Goal: Task Accomplishment & Management: Manage account settings

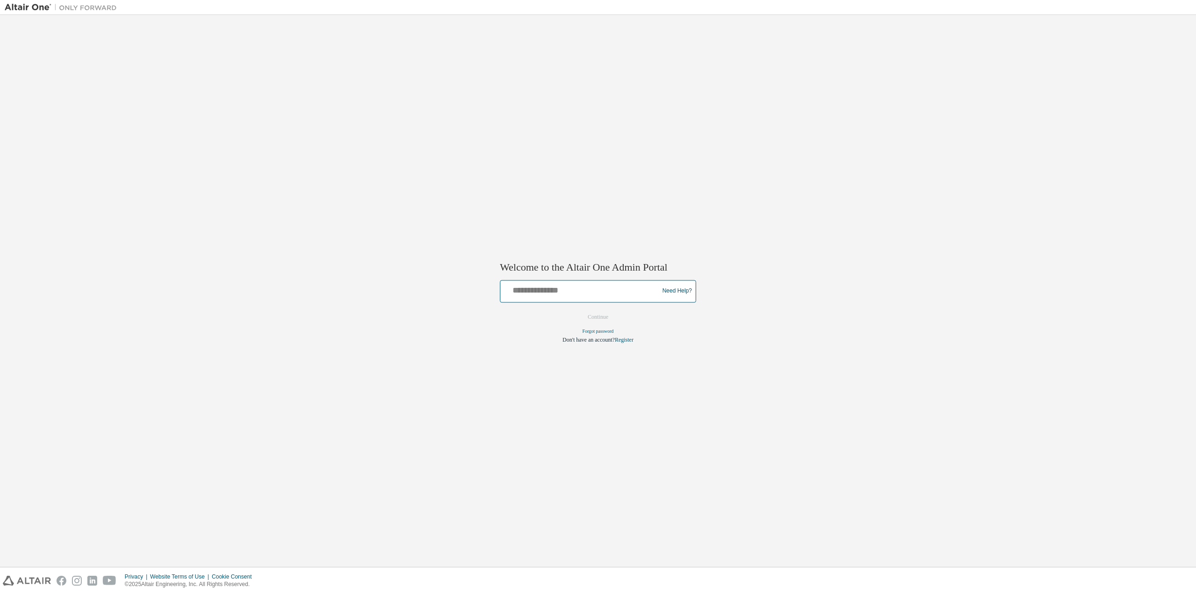
click at [619, 295] on input "text" at bounding box center [581, 289] width 154 height 14
type input "**********"
click at [613, 318] on button "Continue" at bounding box center [598, 317] width 40 height 14
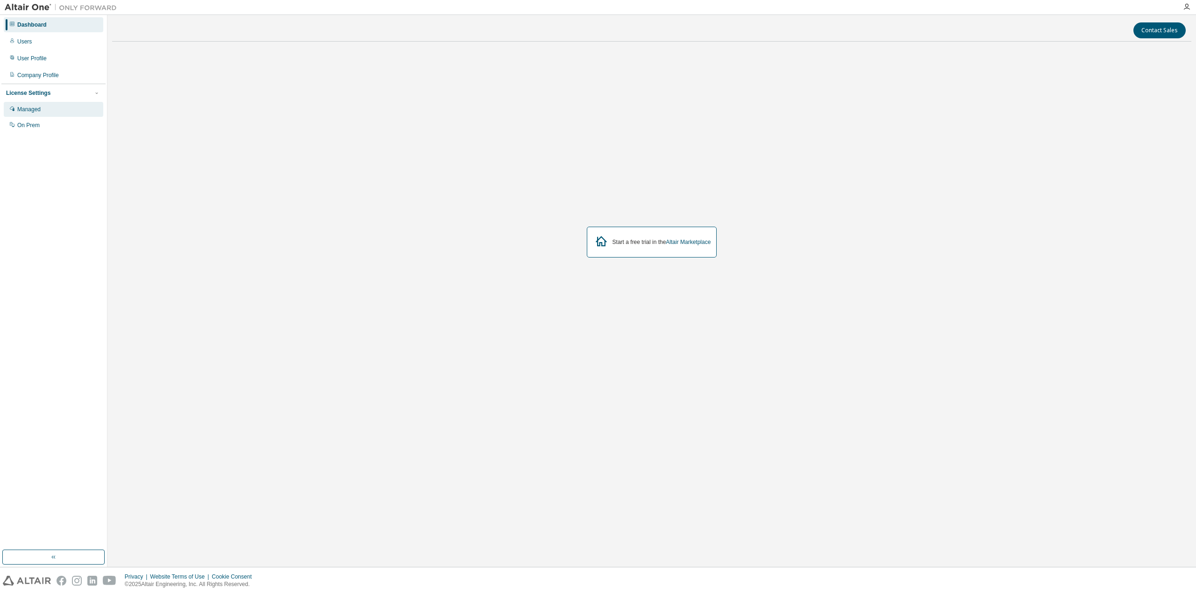
click at [49, 105] on div "Managed" at bounding box center [53, 109] width 99 height 15
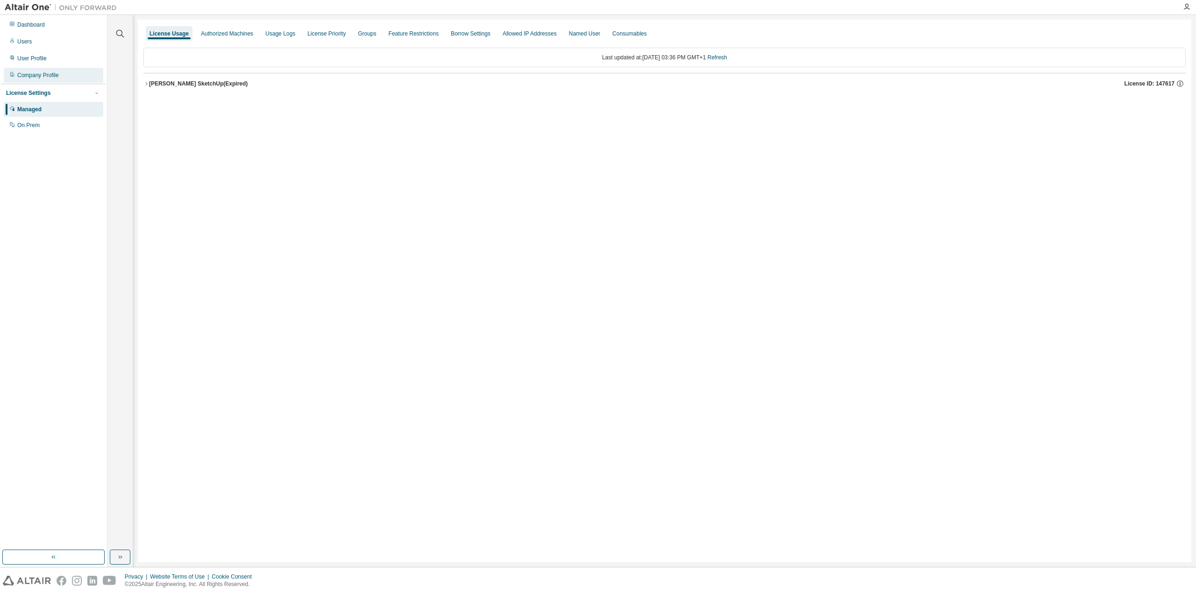
click at [44, 77] on div "Company Profile" at bounding box center [38, 74] width 42 height 7
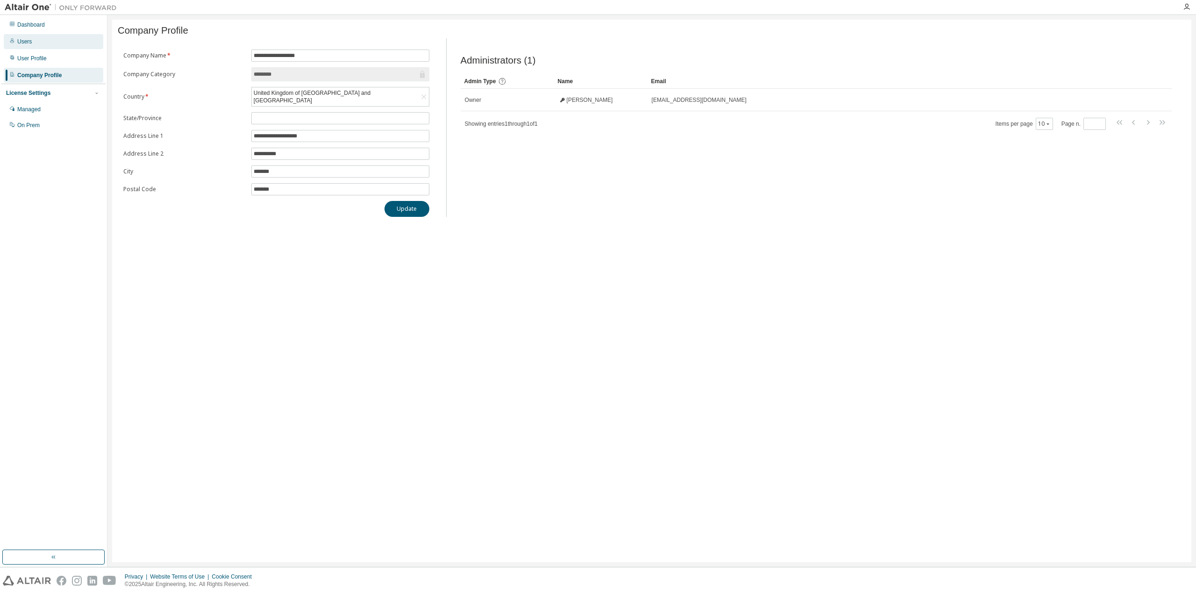
click at [30, 40] on div "Users" at bounding box center [24, 41] width 14 height 7
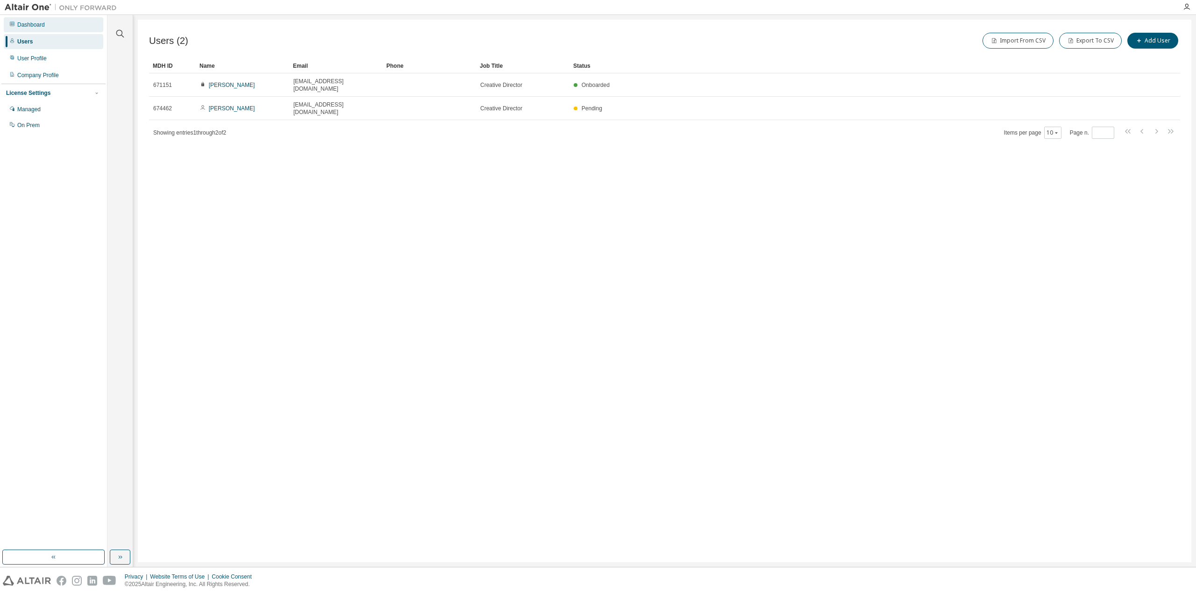
click at [31, 29] on div "Dashboard" at bounding box center [53, 24] width 99 height 15
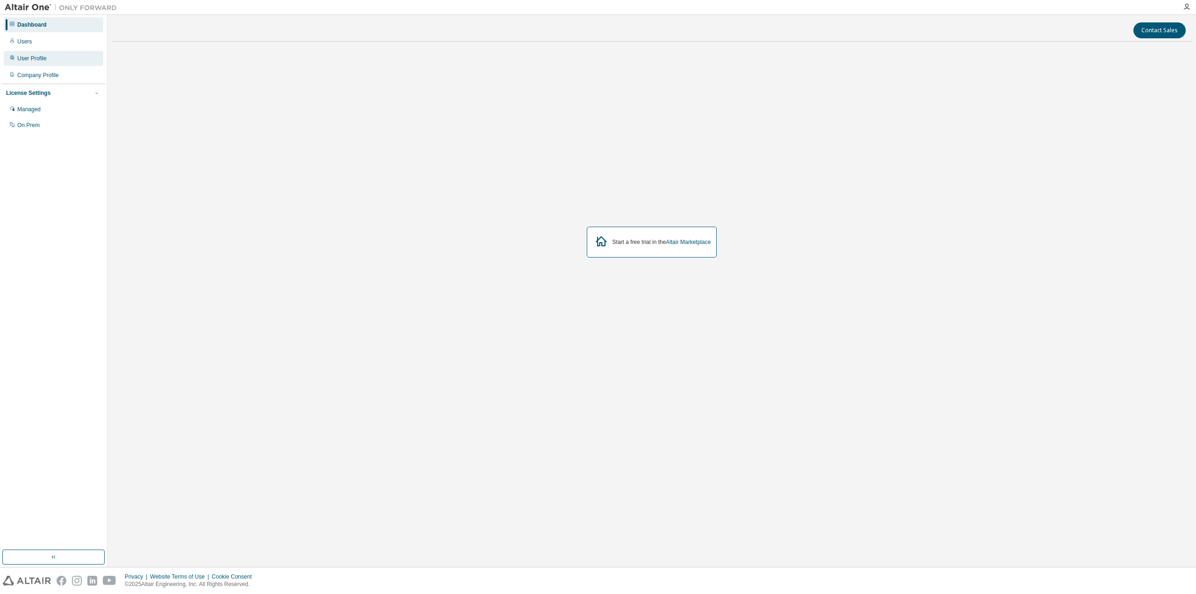
click at [35, 61] on div "User Profile" at bounding box center [31, 58] width 29 height 7
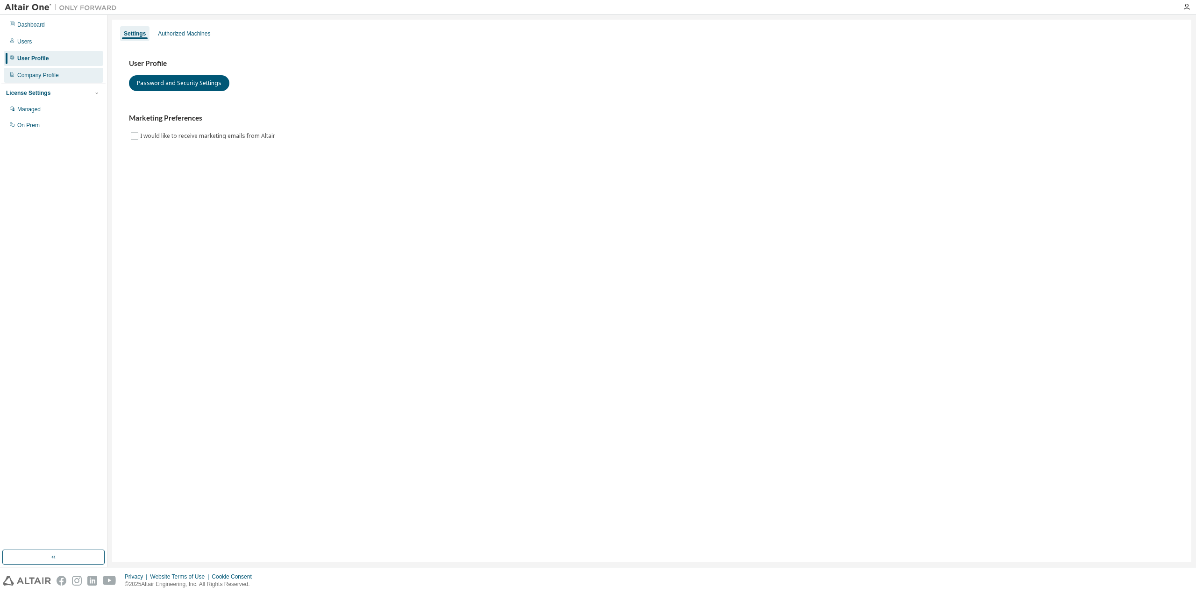
click at [44, 78] on div "Company Profile" at bounding box center [38, 74] width 42 height 7
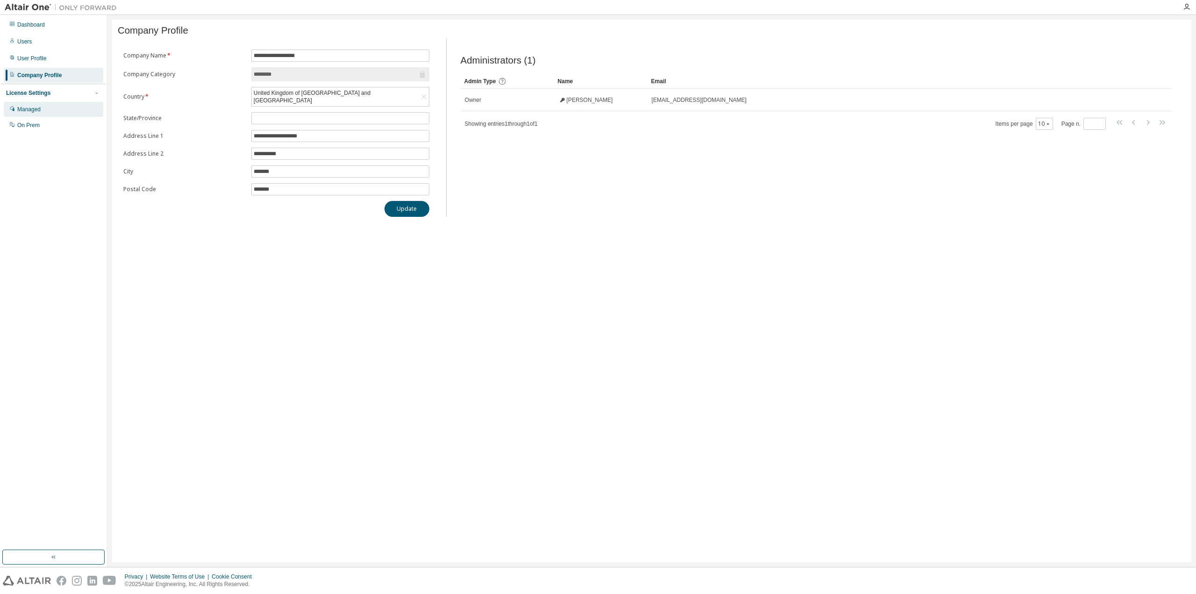
click at [37, 115] on div "Managed" at bounding box center [53, 109] width 99 height 15
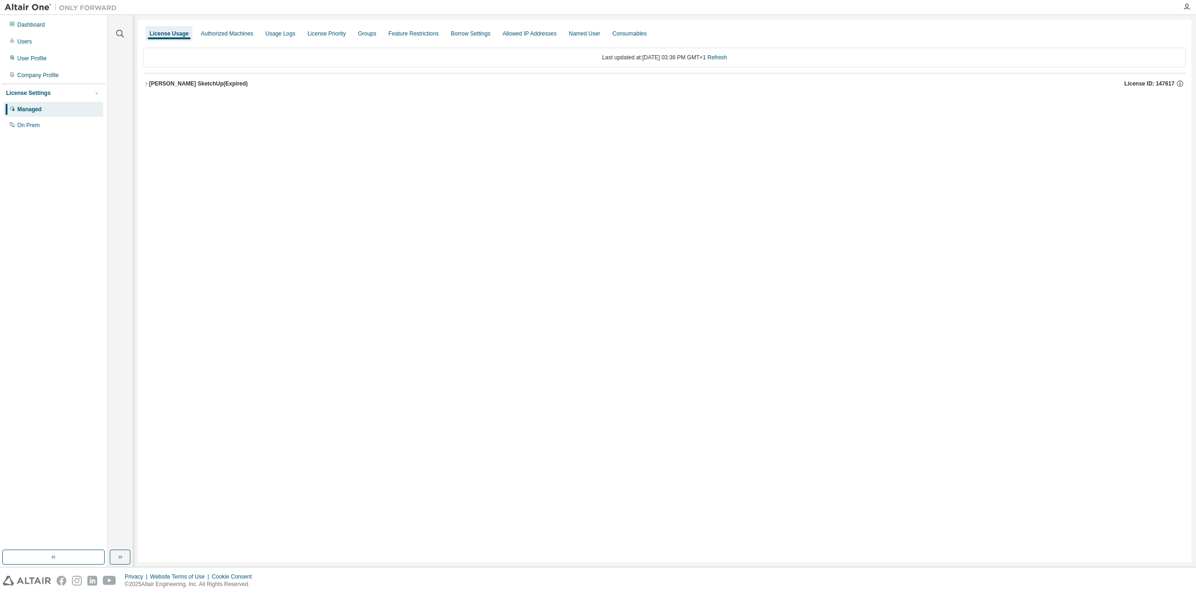
click at [242, 85] on div "[PERSON_NAME] SketchUp (Expired) License ID: 147617" at bounding box center [667, 83] width 1036 height 8
click at [145, 84] on icon "button" at bounding box center [146, 84] width 6 height 6
click at [169, 30] on div "License Usage" at bounding box center [168, 33] width 39 height 7
click at [45, 26] on div "Dashboard" at bounding box center [31, 24] width 28 height 7
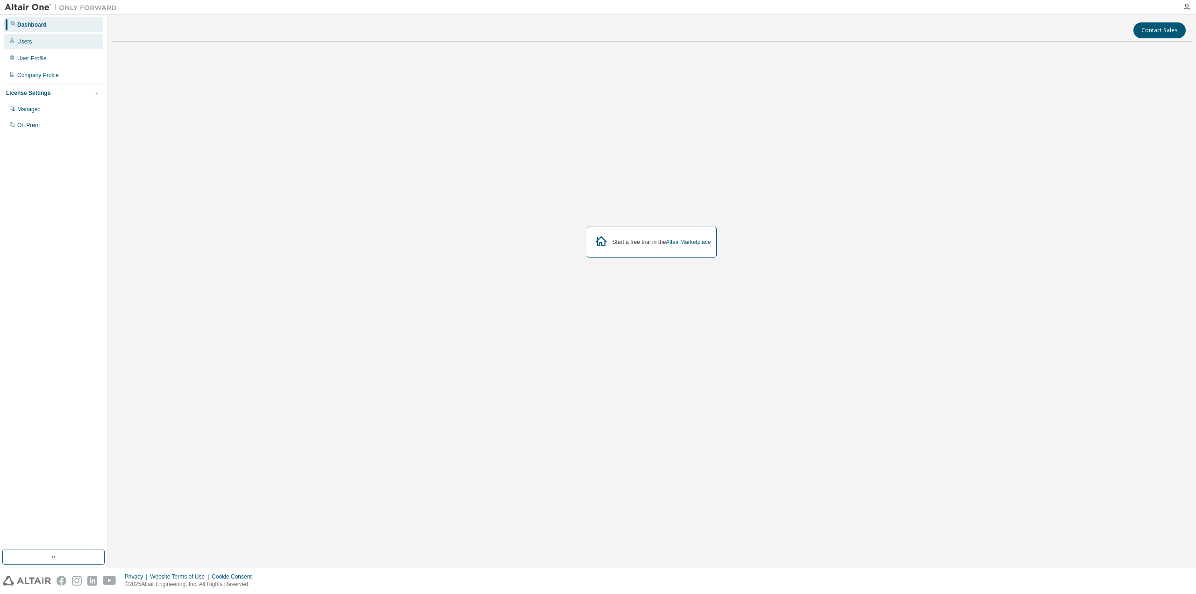
click at [27, 45] on div "Users" at bounding box center [24, 41] width 14 height 7
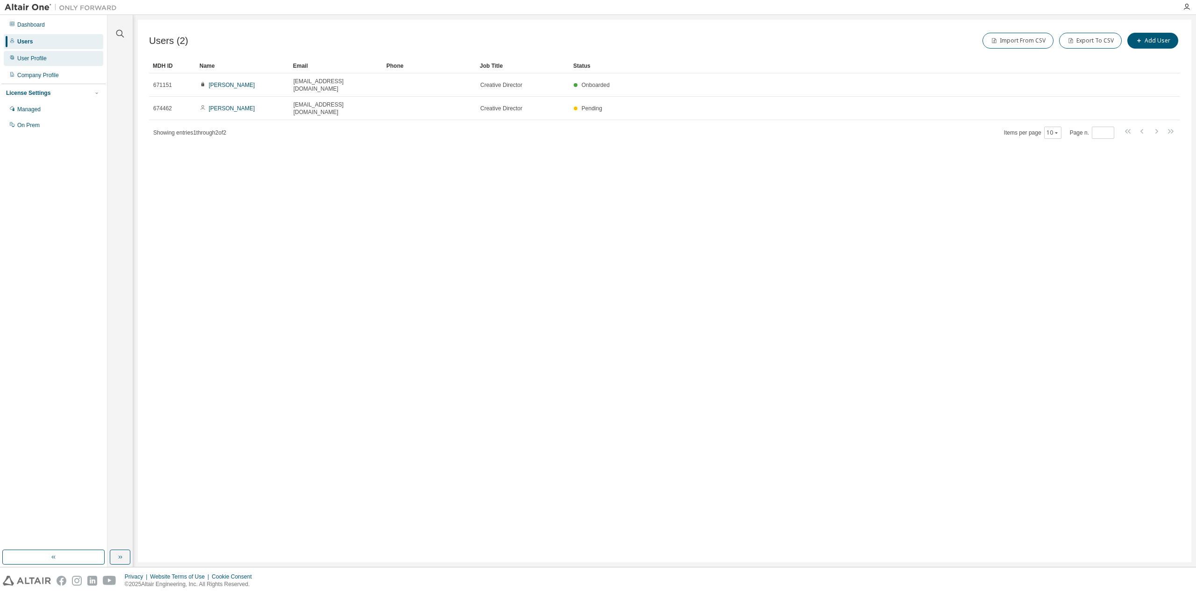
click at [38, 59] on div "User Profile" at bounding box center [31, 58] width 29 height 7
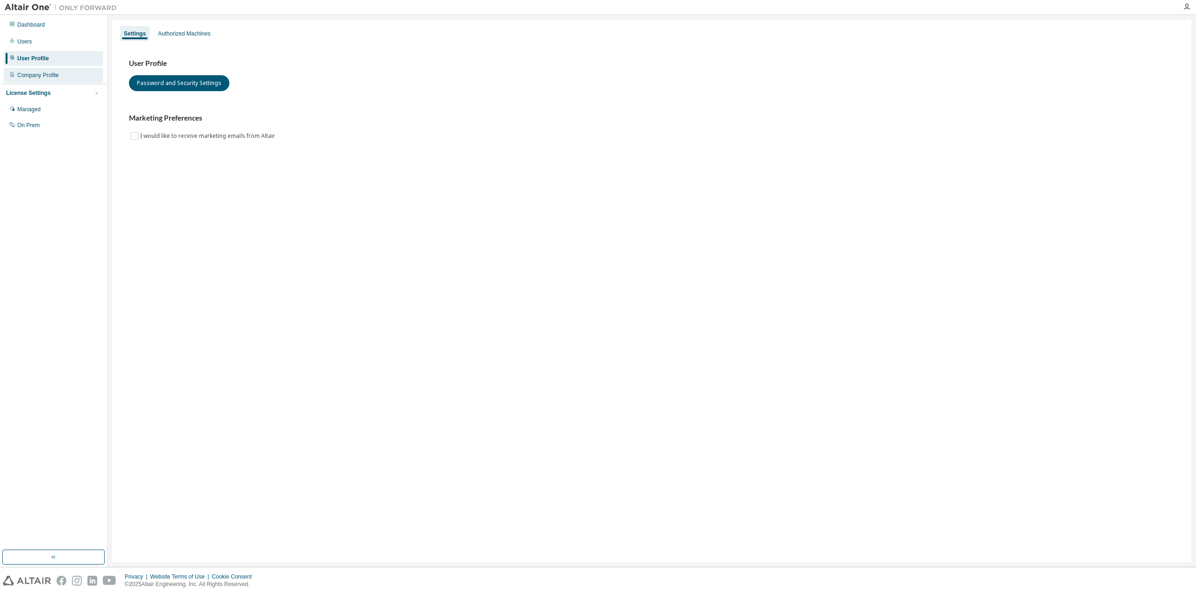
click at [46, 81] on div "Company Profile" at bounding box center [53, 75] width 99 height 15
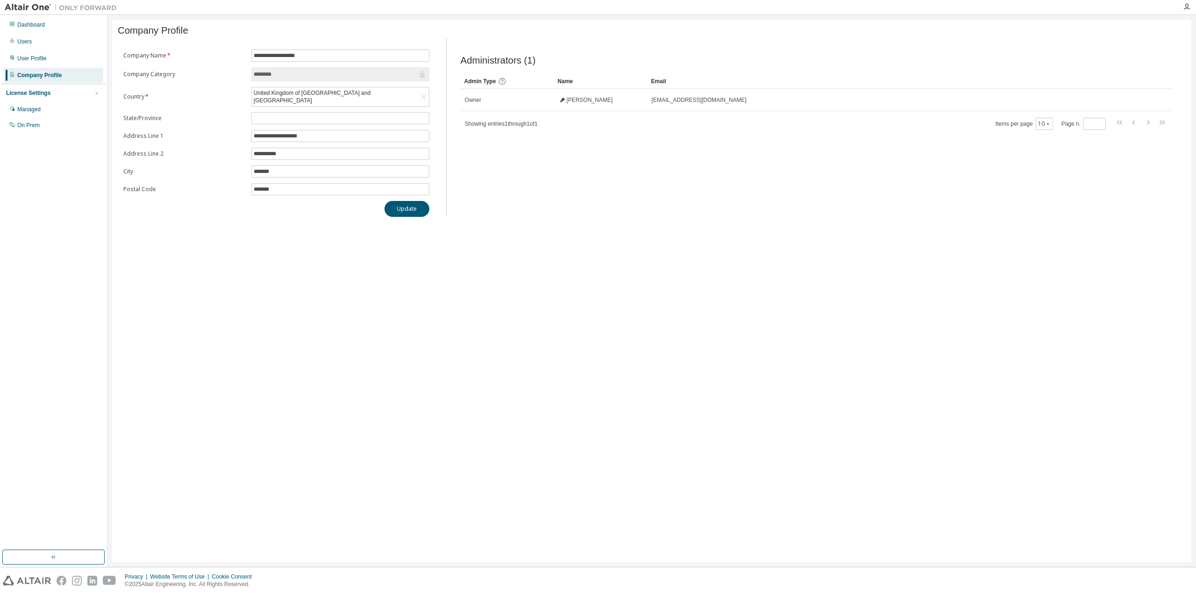
click at [54, 99] on div "License Settings Managed On Prem" at bounding box center [53, 109] width 104 height 50
click at [51, 110] on div "Managed" at bounding box center [53, 109] width 99 height 15
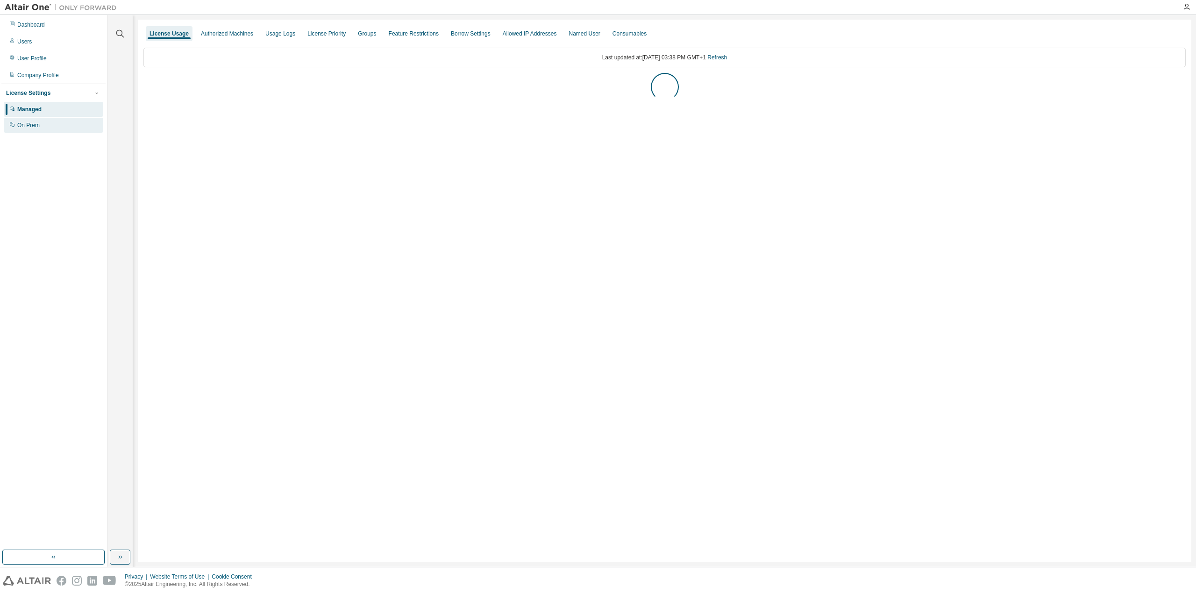
click at [52, 127] on div "On Prem" at bounding box center [53, 125] width 99 height 15
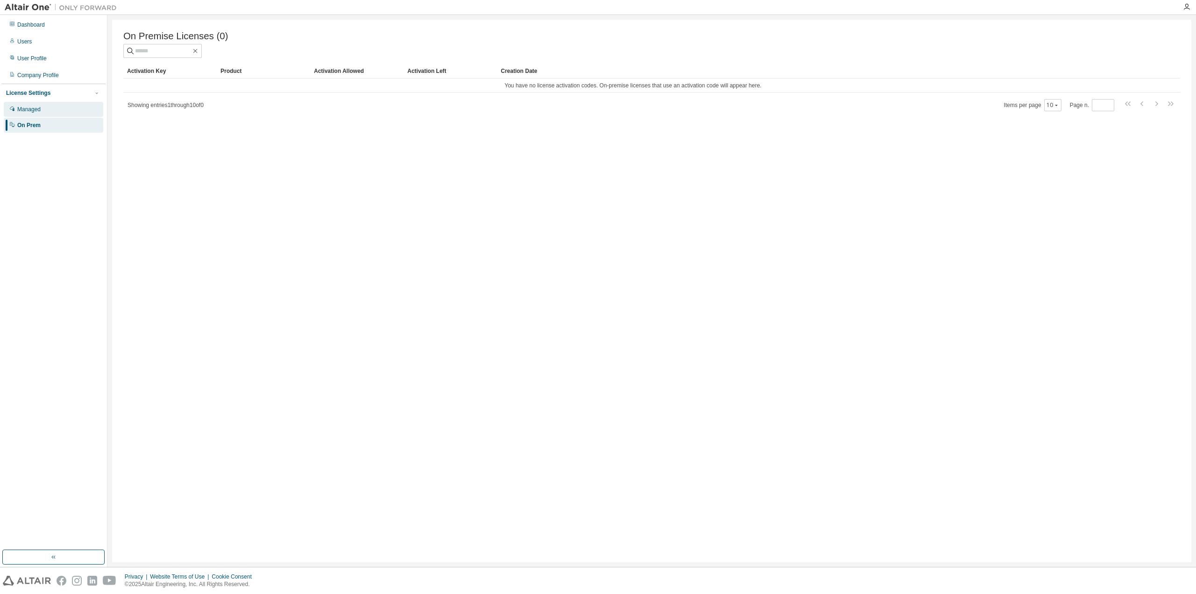
click at [51, 111] on div "Managed" at bounding box center [53, 109] width 99 height 15
